Goal: Task Accomplishment & Management: Manage account settings

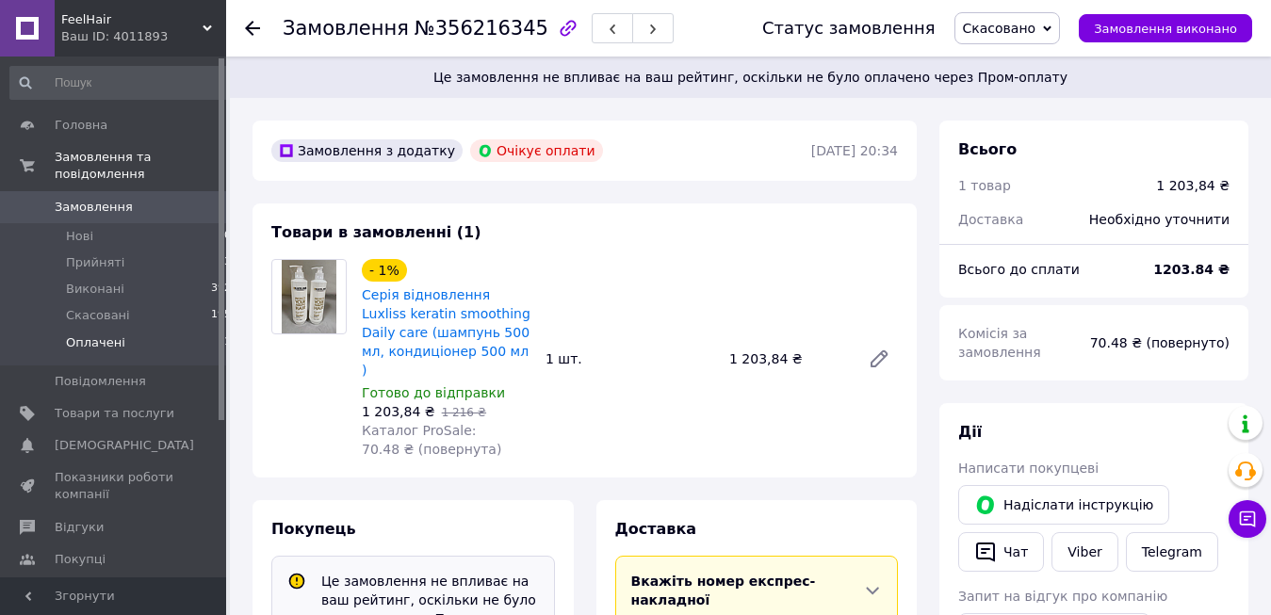
click at [171, 330] on li "Оплачені 1" at bounding box center [121, 348] width 242 height 36
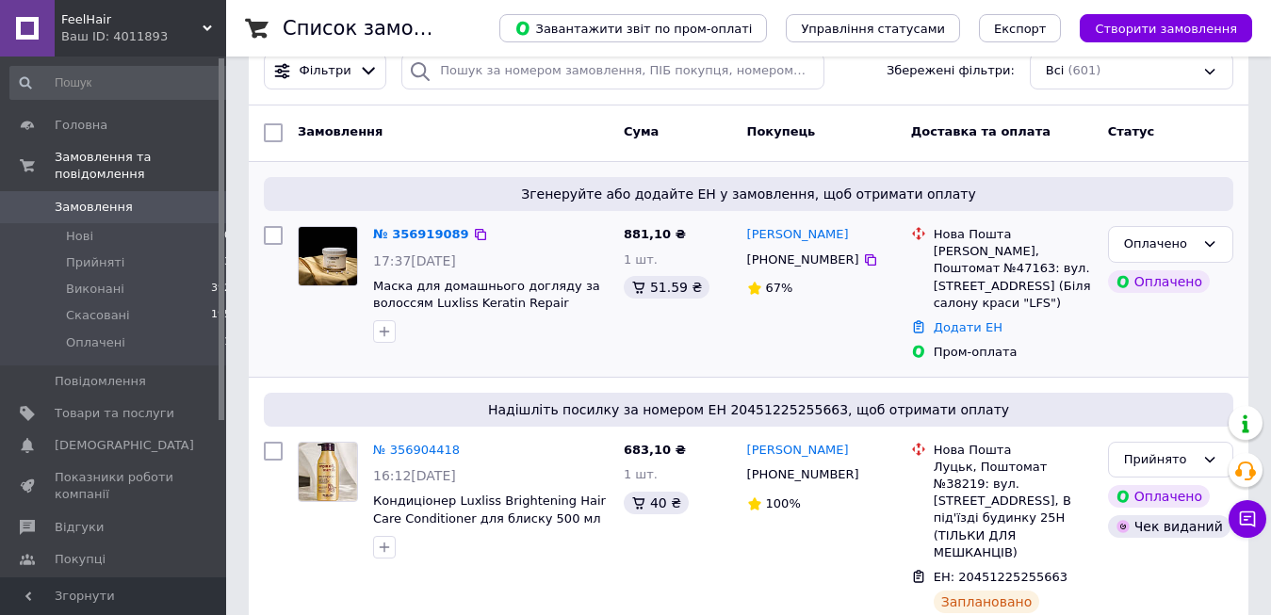
scroll to position [288, 0]
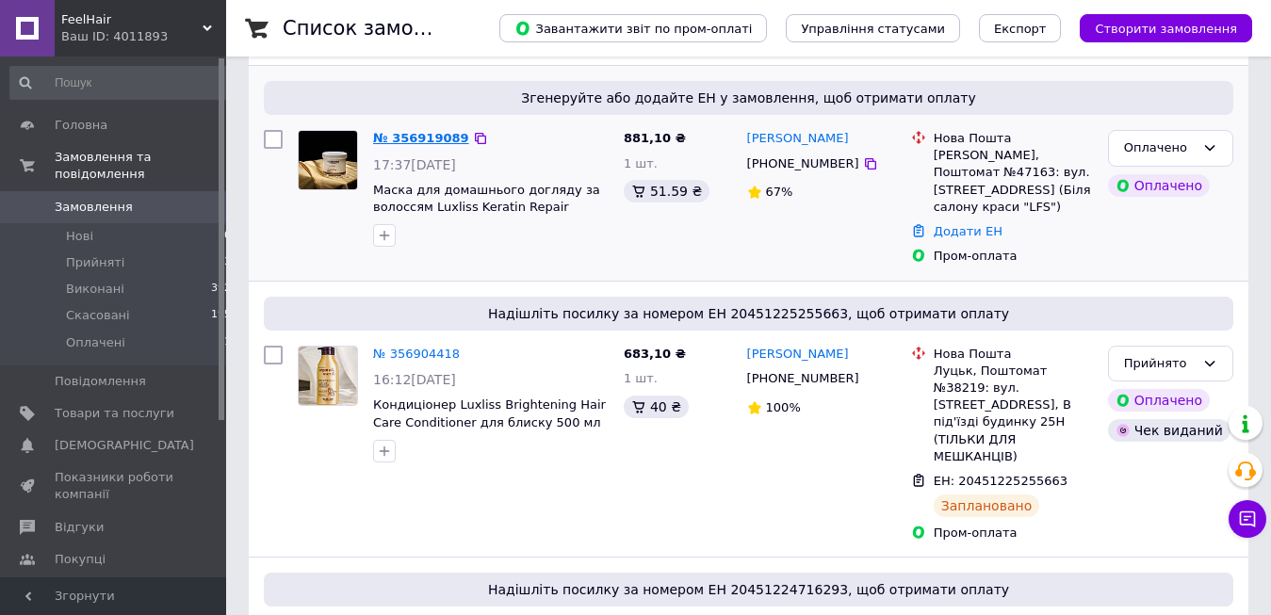
click at [430, 136] on link "№ 356919089" at bounding box center [421, 138] width 96 height 14
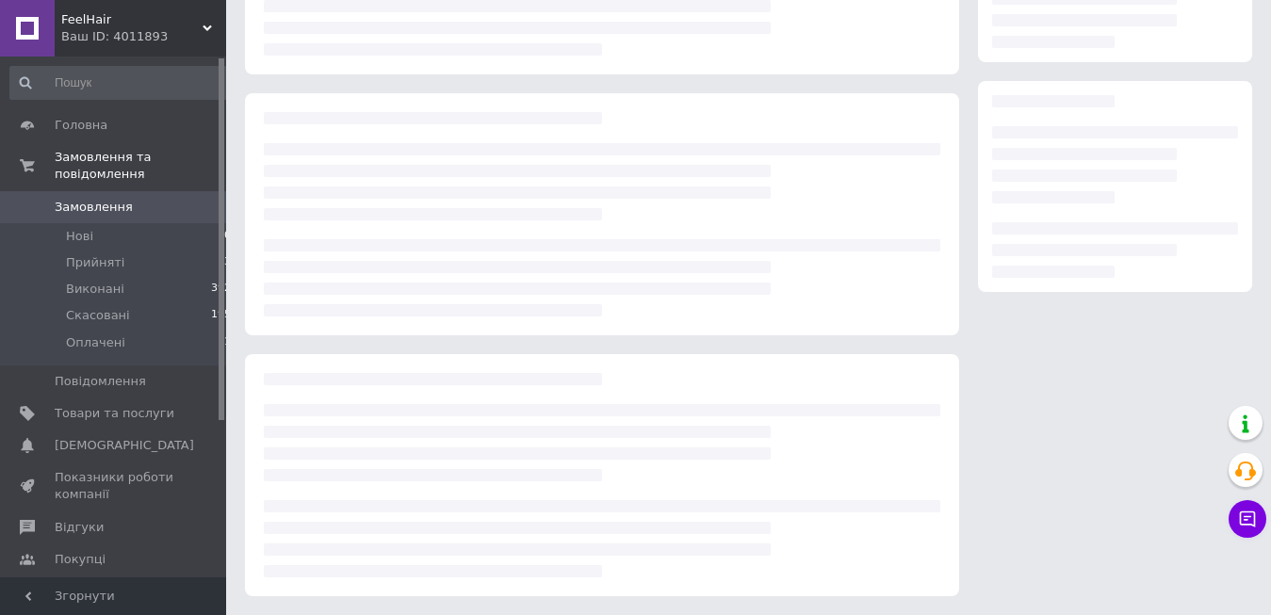
scroll to position [246, 0]
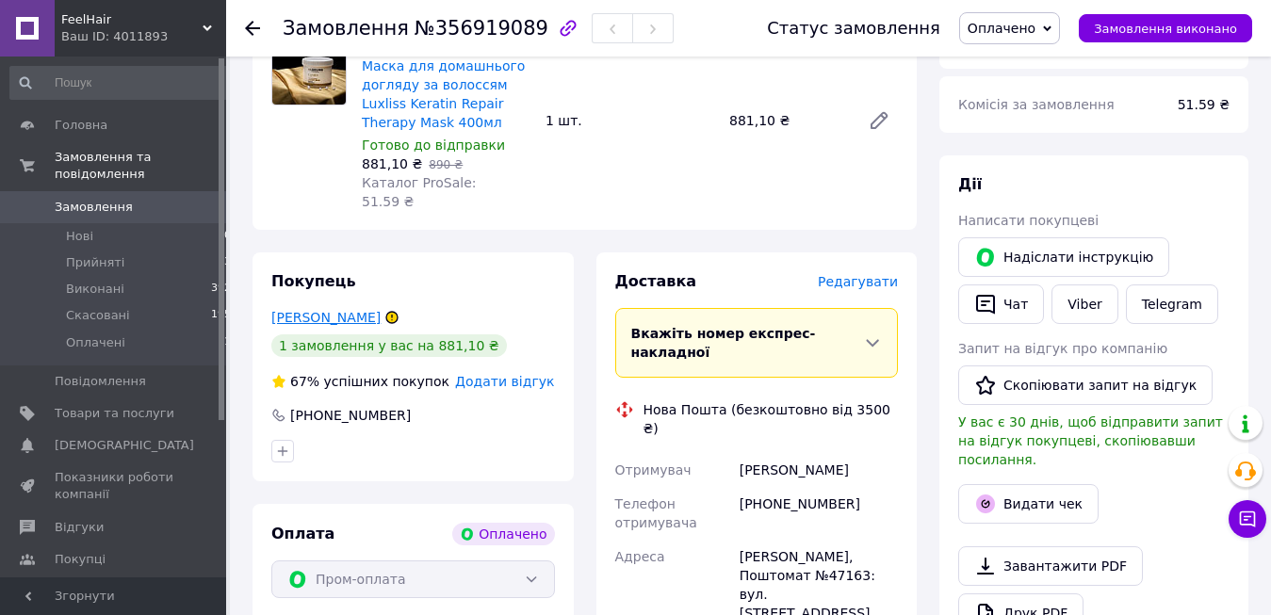
click at [329, 310] on link "[PERSON_NAME]" at bounding box center [325, 317] width 109 height 15
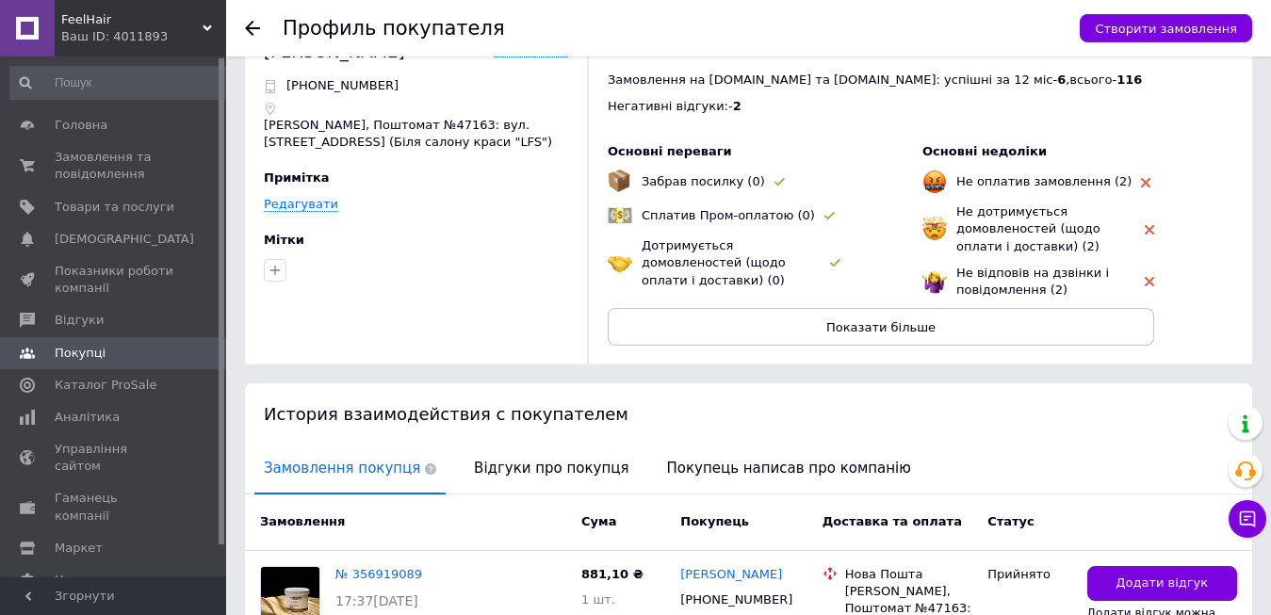
scroll to position [96, 0]
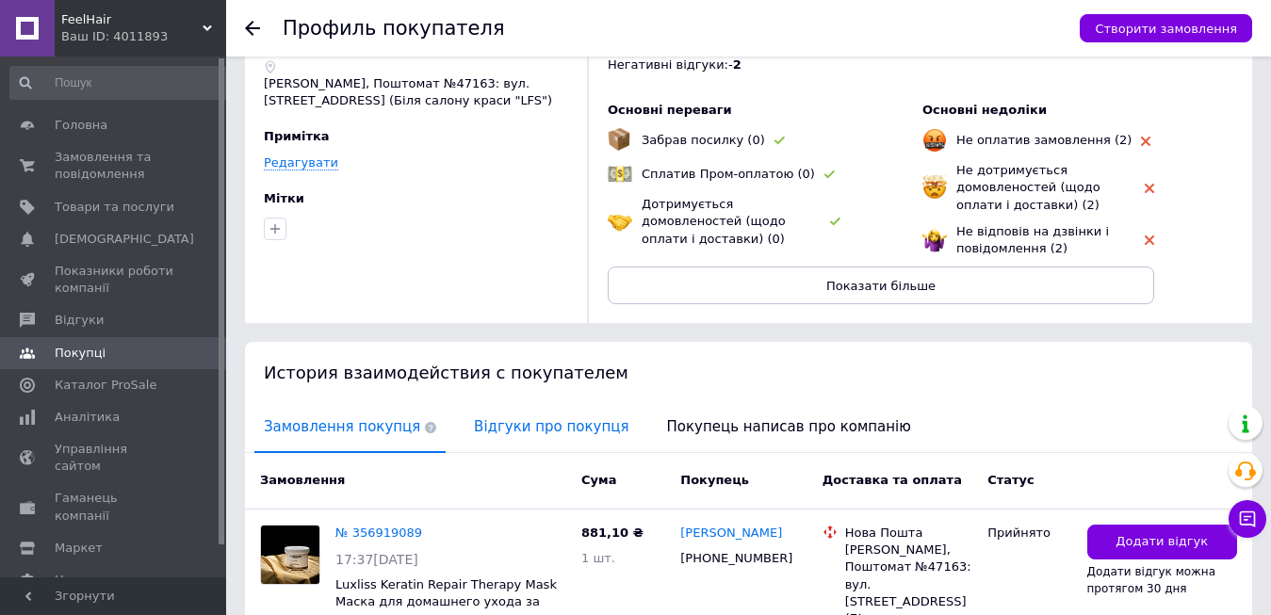
click at [515, 420] on span "Відгуки про покупця" at bounding box center [550, 427] width 173 height 48
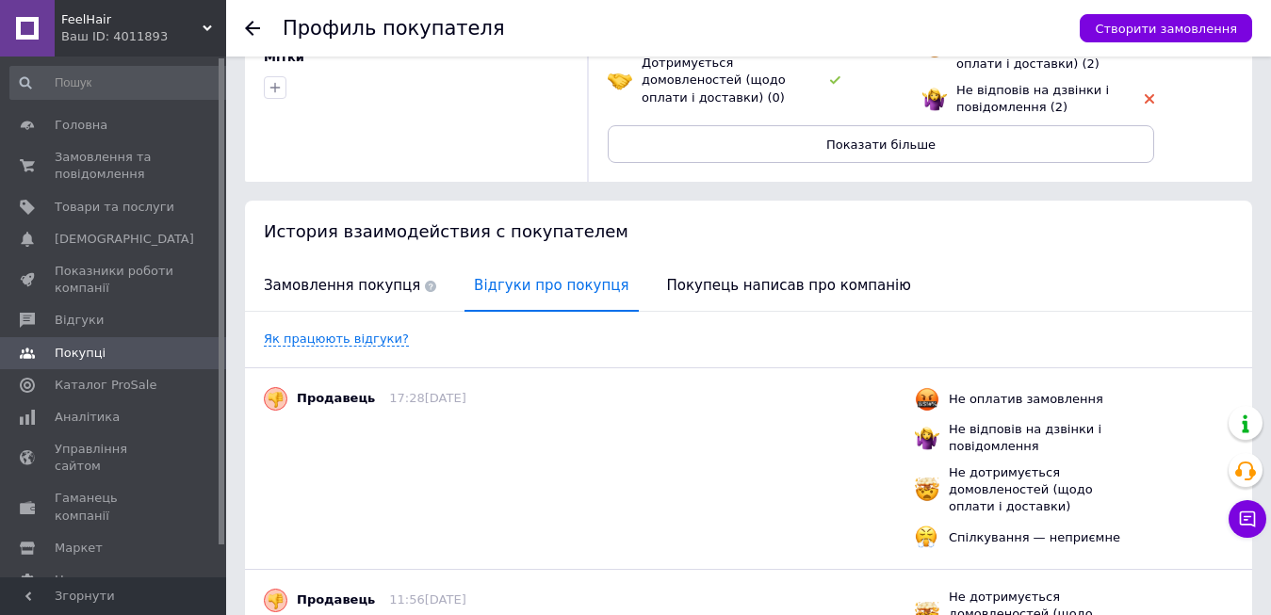
scroll to position [0, 0]
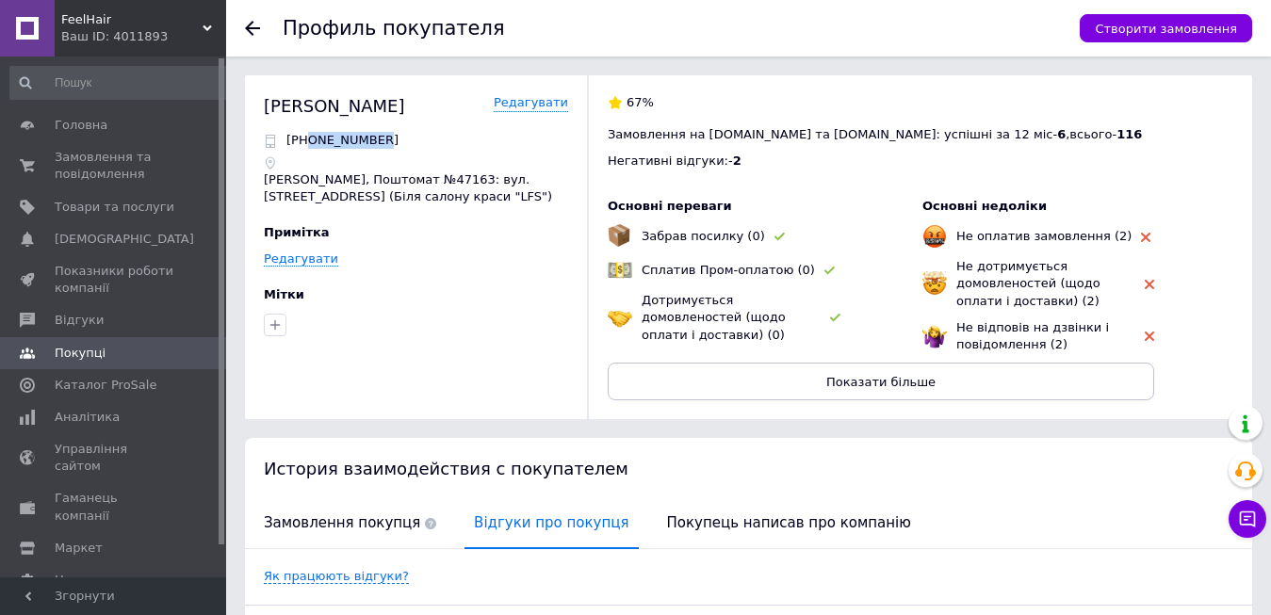
drag, startPoint x: 317, startPoint y: 137, endPoint x: 394, endPoint y: 152, distance: 78.7
click at [394, 152] on div "[PHONE_NUMBER] [PERSON_NAME], Поштомат №47163: вул. [STREET_ADDRESS] (Біля сало…" at bounding box center [416, 168] width 304 height 73
copy p "0636528687"
click at [116, 149] on link "Замовлення та повідомлення 0 0" at bounding box center [121, 165] width 242 height 49
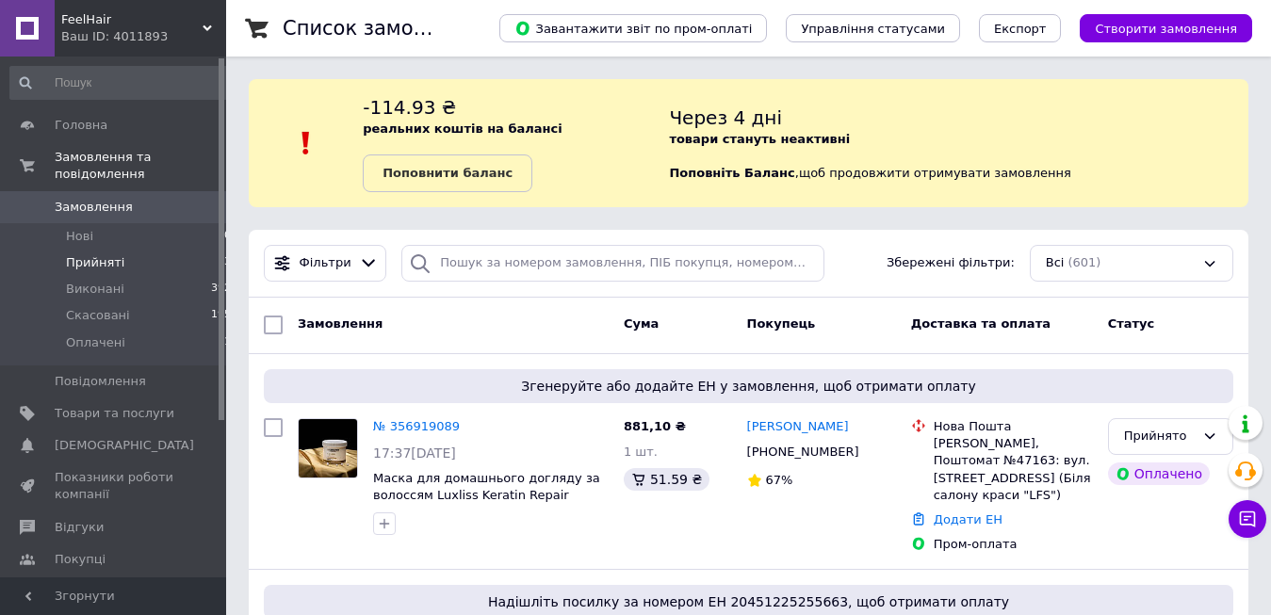
click at [123, 250] on li "Прийняті 13" at bounding box center [121, 263] width 242 height 26
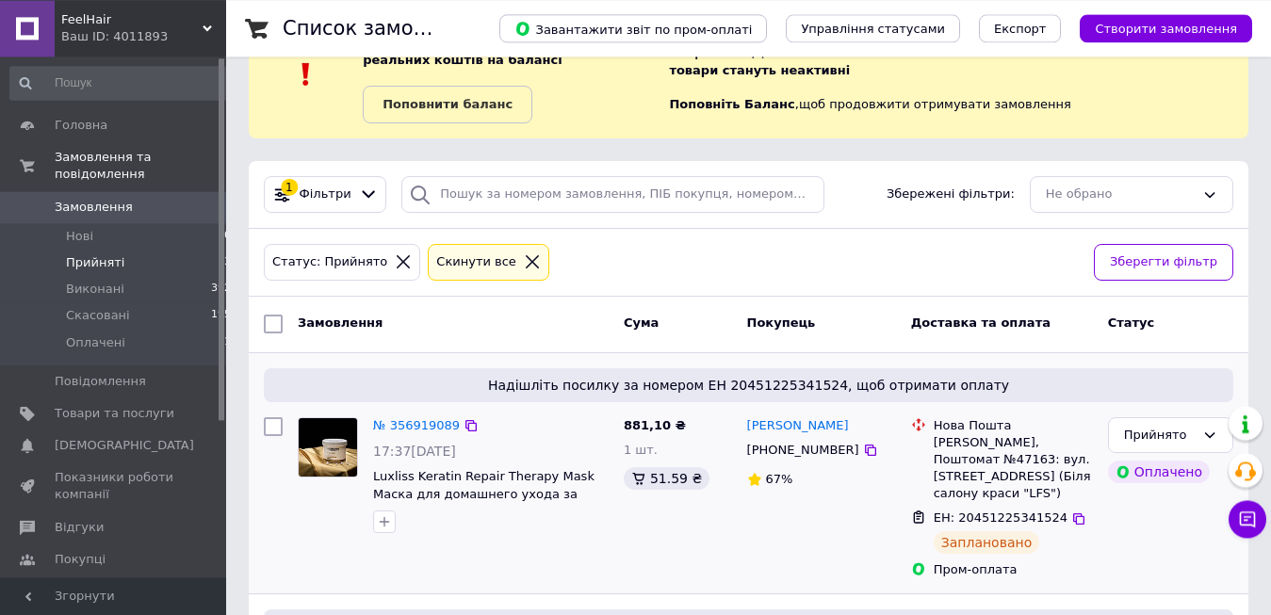
scroll to position [96, 0]
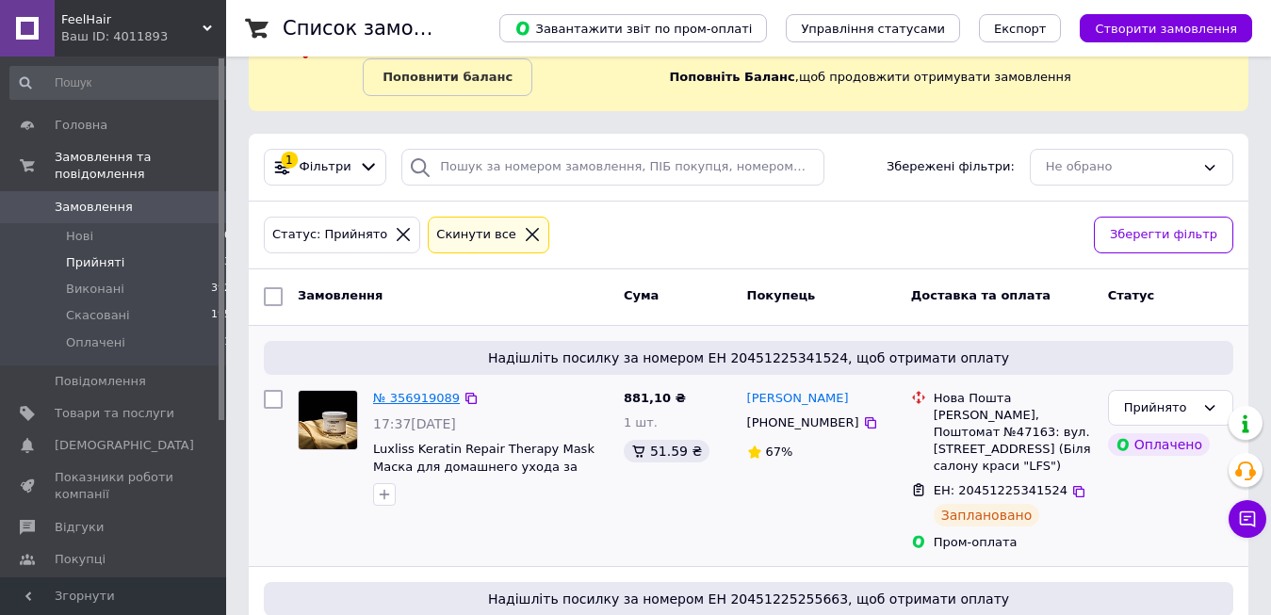
click at [428, 400] on link "№ 356919089" at bounding box center [416, 398] width 87 height 14
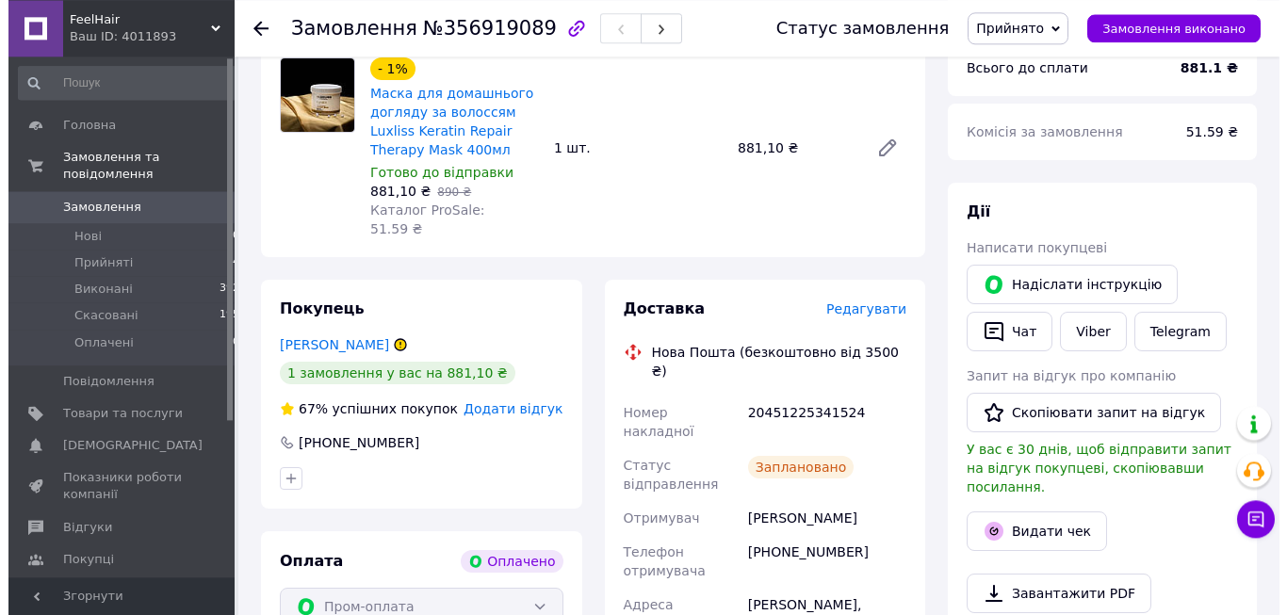
scroll to position [288, 0]
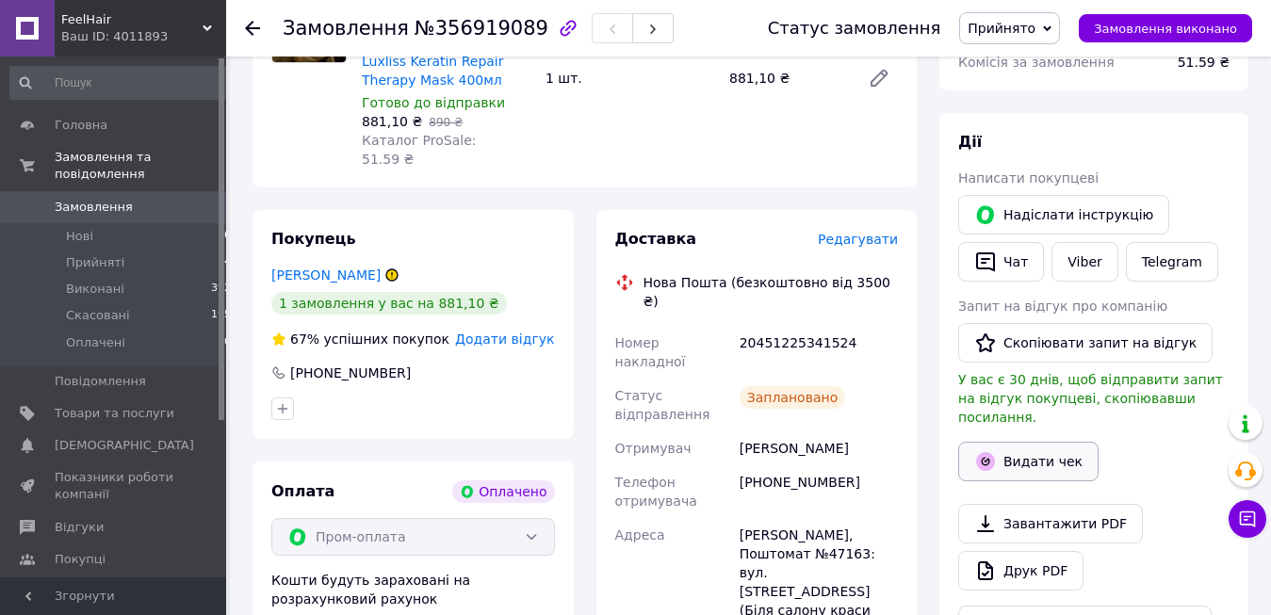
click at [1019, 451] on button "Видати чек" at bounding box center [1028, 462] width 140 height 40
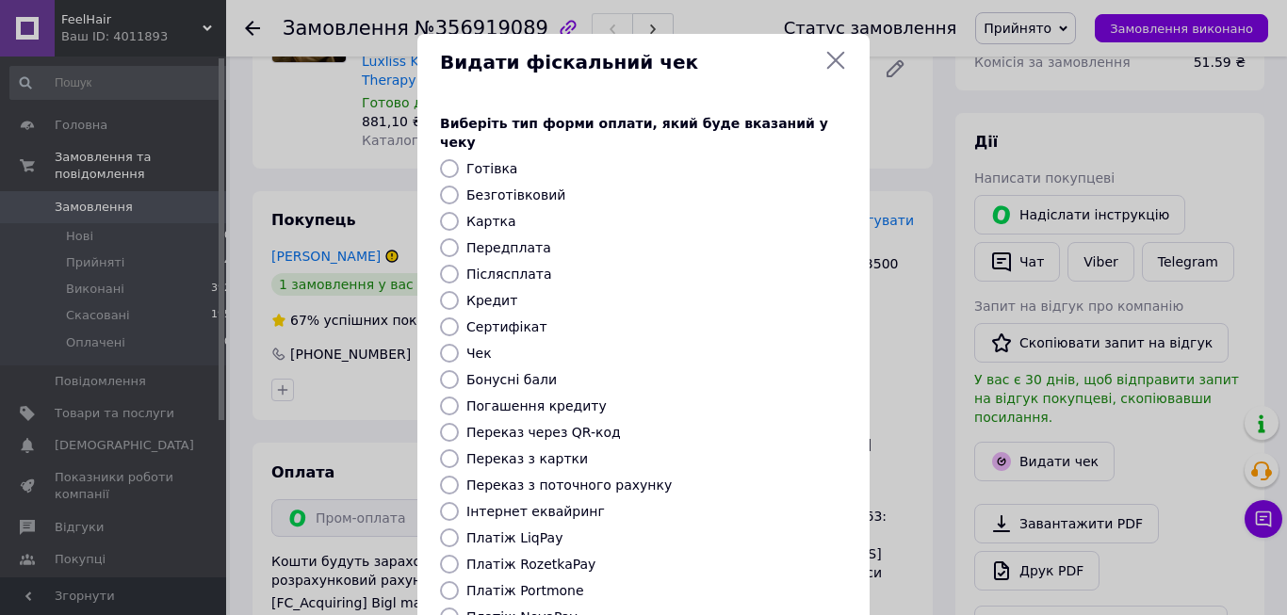
click at [488, 187] on label "Безготівковий" at bounding box center [515, 194] width 99 height 15
click at [459, 186] on input "Безготівковий" at bounding box center [449, 195] width 19 height 19
radio input "true"
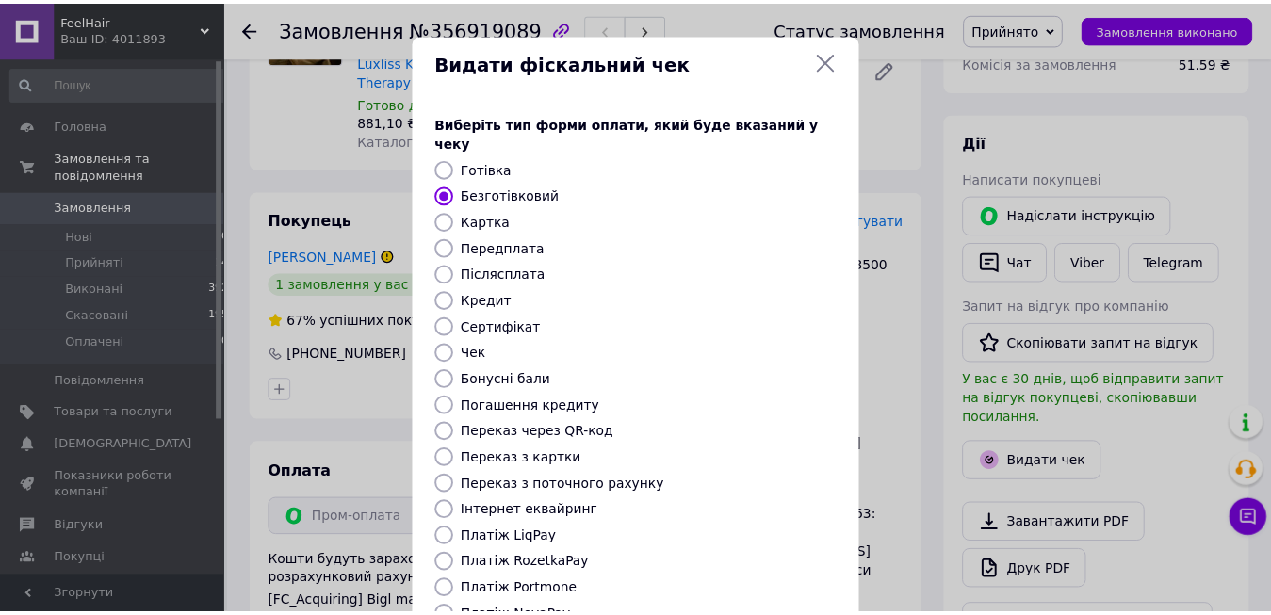
scroll to position [194, 0]
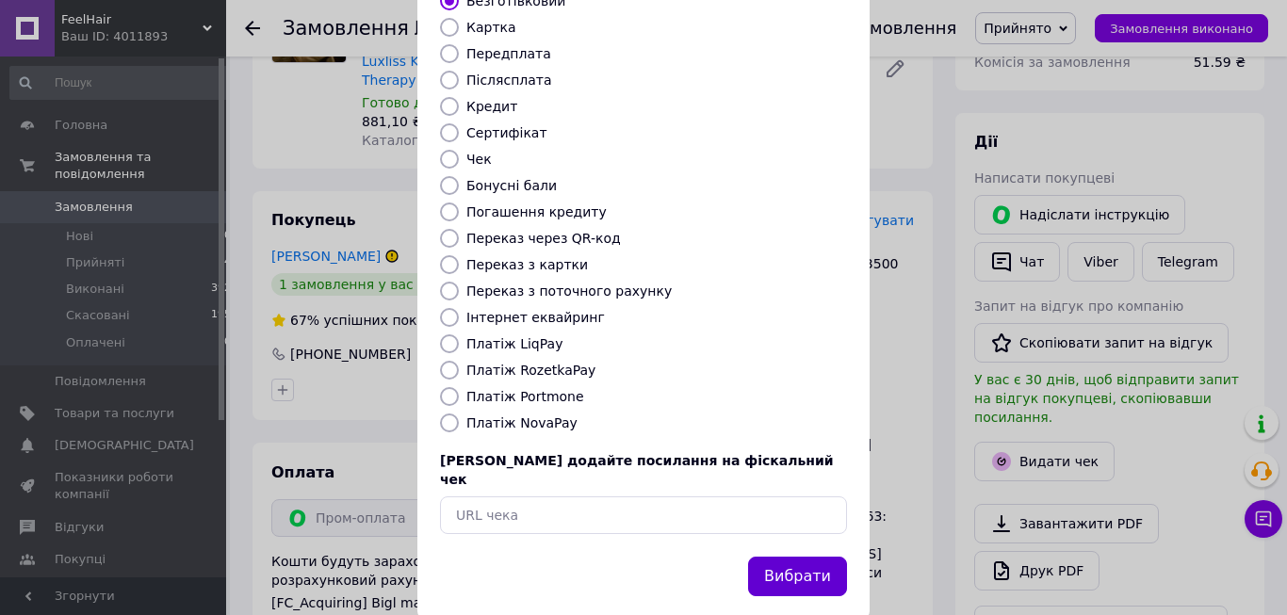
click at [781, 557] on button "Вибрати" at bounding box center [797, 577] width 99 height 41
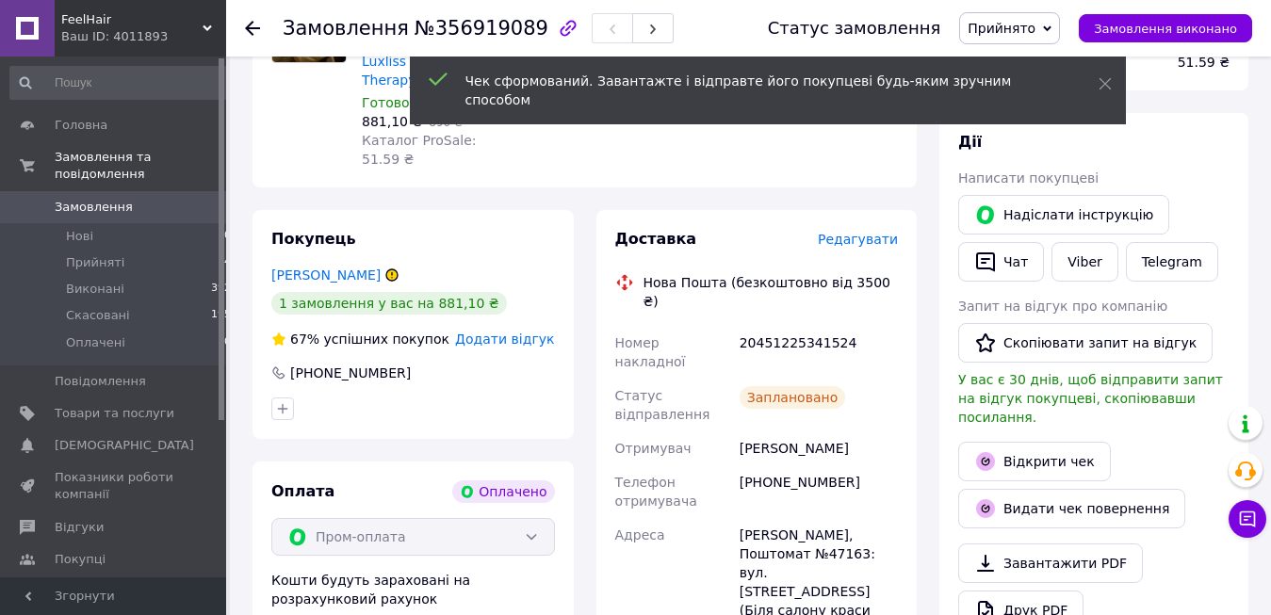
scroll to position [0, 0]
